Goal: Navigation & Orientation: Find specific page/section

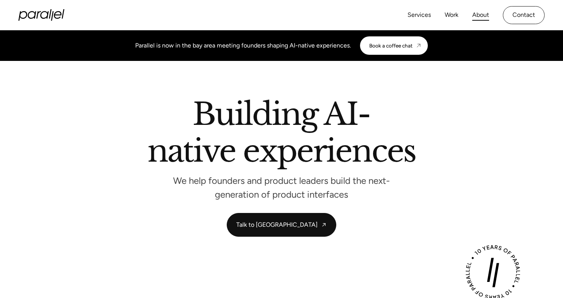
click at [481, 13] on link "About" at bounding box center [480, 15] width 17 height 11
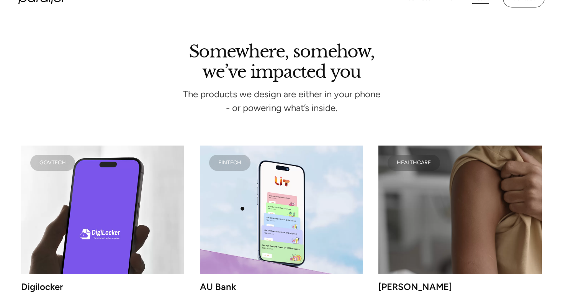
scroll to position [1839, 0]
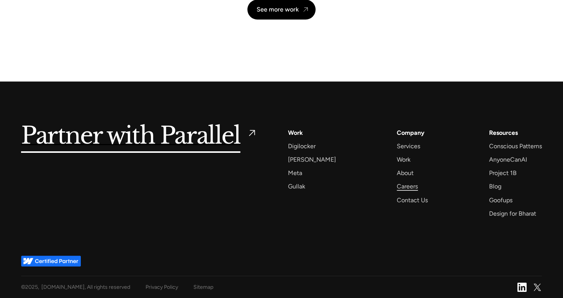
click at [396, 187] on div "Careers" at bounding box center [406, 186] width 21 height 10
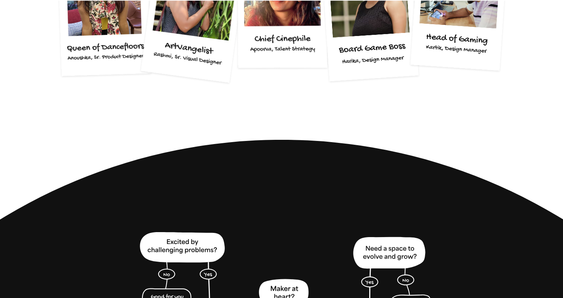
scroll to position [1617, 0]
